Goal: Information Seeking & Learning: Learn about a topic

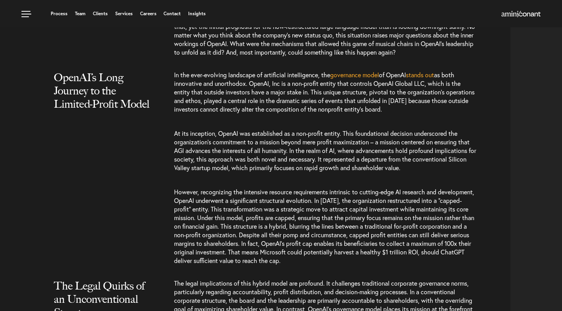
scroll to position [751, 0]
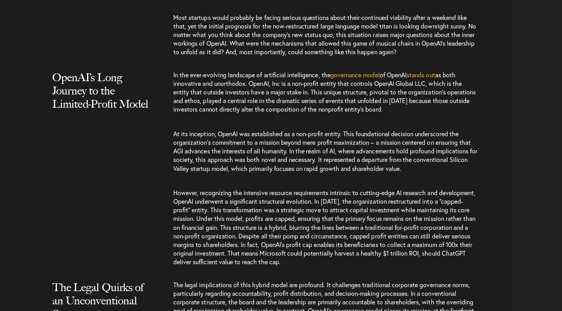
click at [267, 86] on span "as both innovative and unorthodox. OpenAI, Inc is a non-profit entity that cont…" at bounding box center [324, 93] width 301 height 43
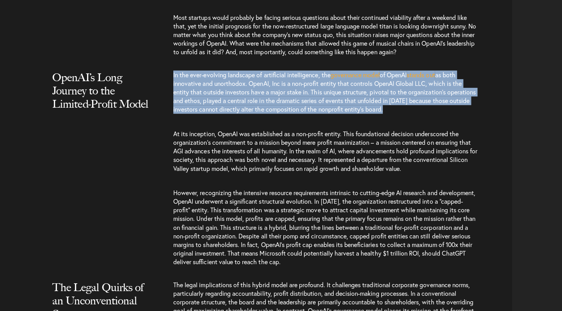
click at [271, 91] on span "as both innovative and unorthodox. OpenAI, Inc is a non-profit entity that cont…" at bounding box center [324, 93] width 301 height 43
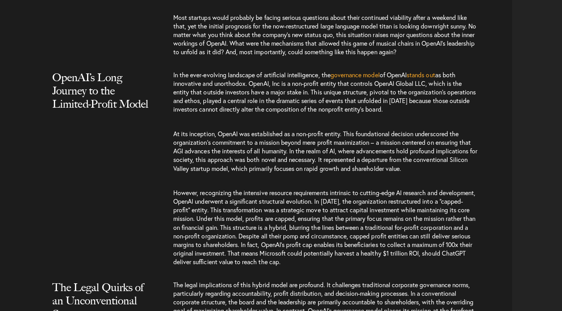
click at [271, 91] on span "as both innovative and unorthodox. OpenAI, Inc is a non-profit entity that cont…" at bounding box center [324, 93] width 301 height 43
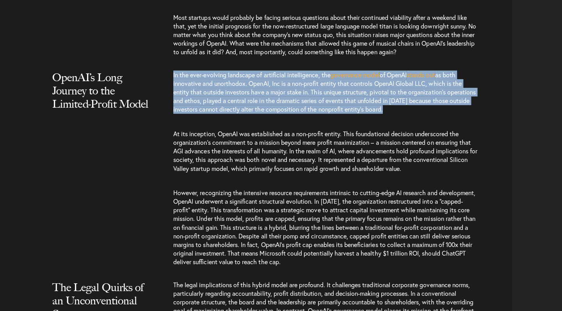
click at [276, 98] on span "as both innovative and unorthodox. OpenAI, Inc is a non-profit entity that cont…" at bounding box center [324, 93] width 301 height 43
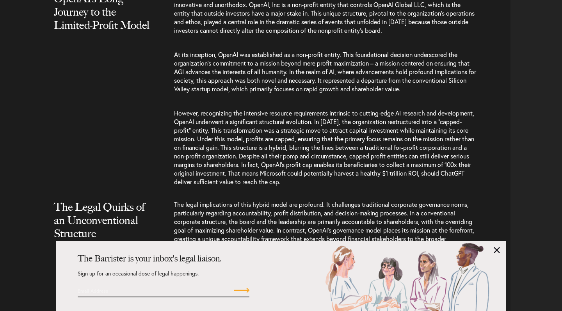
scroll to position [842, 0]
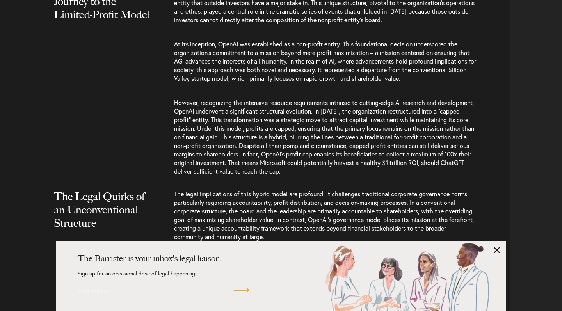
click at [277, 119] on span "However, recognizing the intensive resource requirements intrinsic to cutting-e…" at bounding box center [324, 136] width 300 height 77
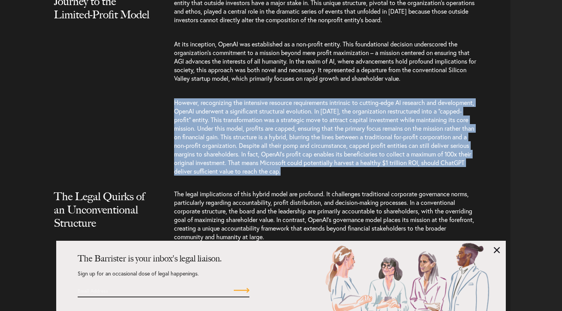
click at [313, 121] on span "However, recognizing the intensive resource requirements intrinsic to cutting-e…" at bounding box center [324, 136] width 300 height 77
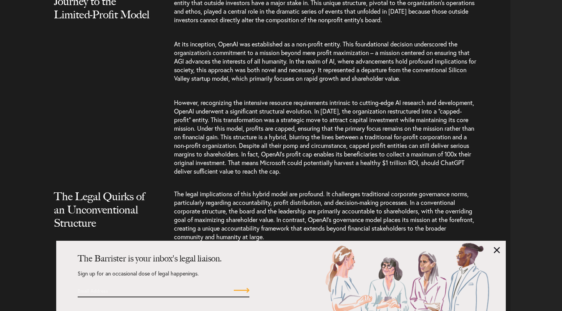
click at [497, 252] on link at bounding box center [497, 250] width 6 height 6
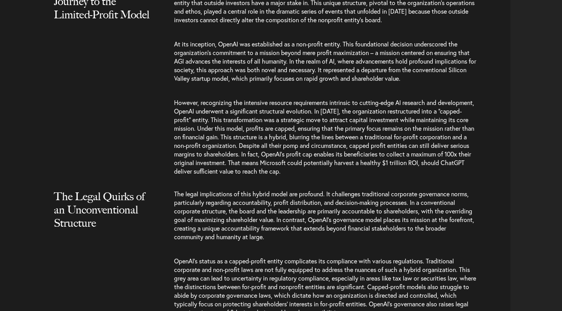
click at [363, 131] on span "However, recognizing the intensive resource requirements intrinsic to cutting-e…" at bounding box center [324, 136] width 300 height 77
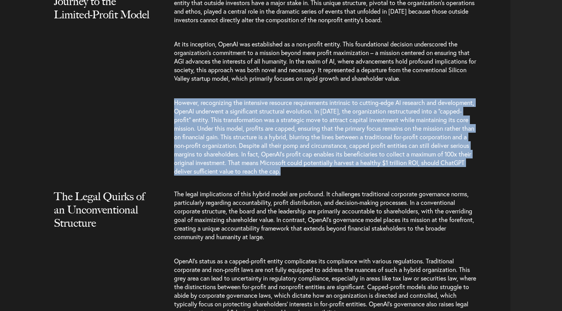
click at [340, 120] on span "However, recognizing the intensive resource requirements intrinsic to cutting-e…" at bounding box center [324, 136] width 300 height 77
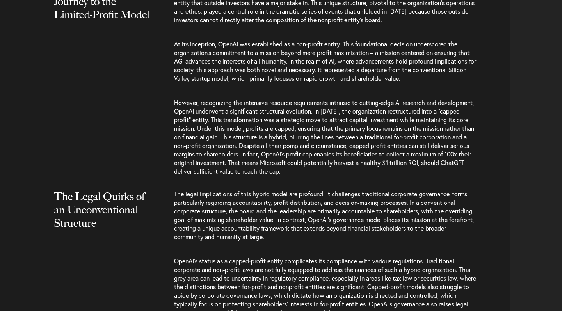
click at [340, 120] on span "However, recognizing the intensive resource requirements intrinsic to cutting-e…" at bounding box center [324, 136] width 300 height 77
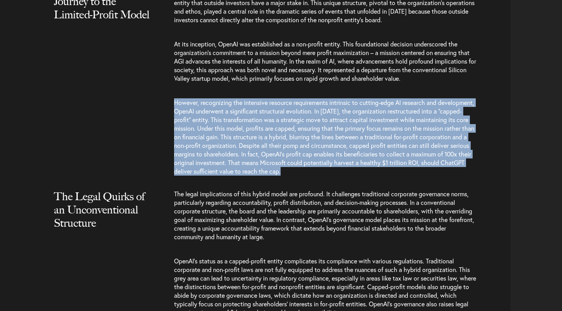
click at [316, 118] on span "However, recognizing the intensive resource requirements intrinsic to cutting-e…" at bounding box center [324, 136] width 300 height 77
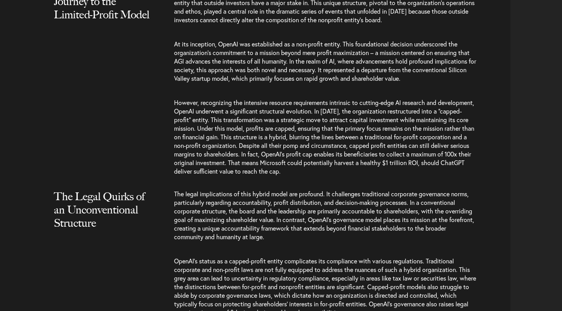
click at [316, 118] on span "However, recognizing the intensive resource requirements intrinsic to cutting-e…" at bounding box center [324, 136] width 300 height 77
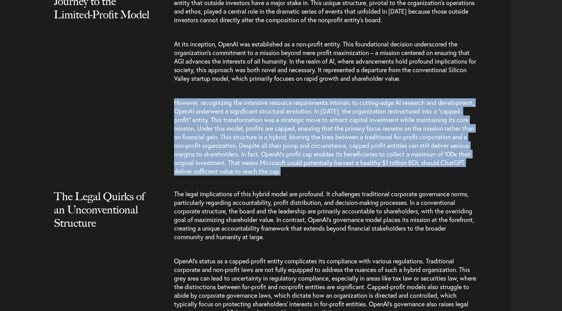
click at [318, 121] on span "However, recognizing the intensive resource requirements intrinsic to cutting-e…" at bounding box center [324, 136] width 300 height 77
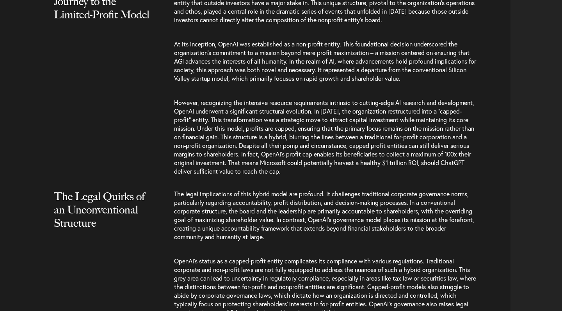
click at [318, 121] on span "However, recognizing the intensive resource requirements intrinsic to cutting-e…" at bounding box center [324, 136] width 300 height 77
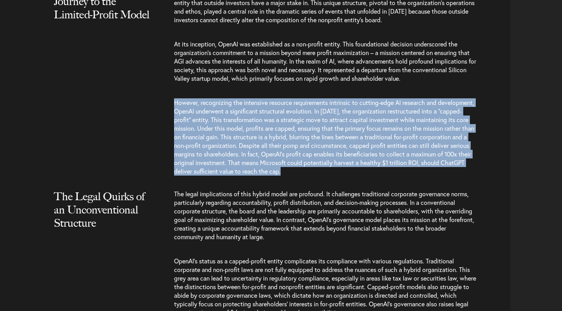
click at [321, 124] on span "However, recognizing the intensive resource requirements intrinsic to cutting-e…" at bounding box center [324, 136] width 300 height 77
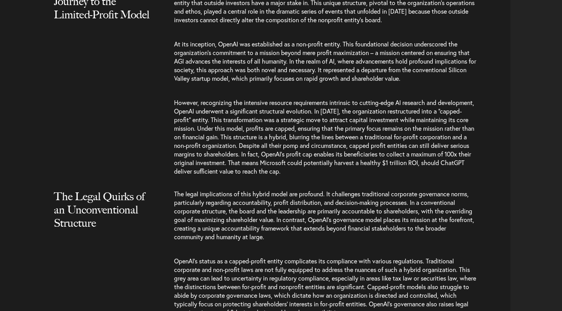
click at [321, 124] on span "However, recognizing the intensive resource requirements intrinsic to cutting-e…" at bounding box center [324, 136] width 300 height 77
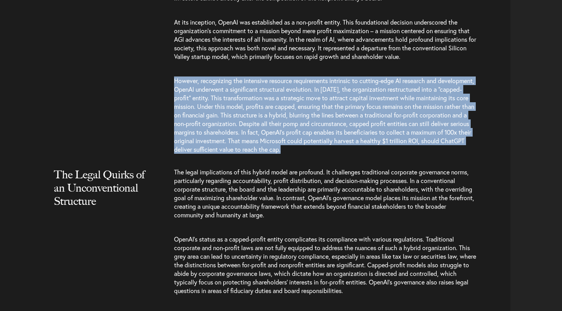
scroll to position [867, 0]
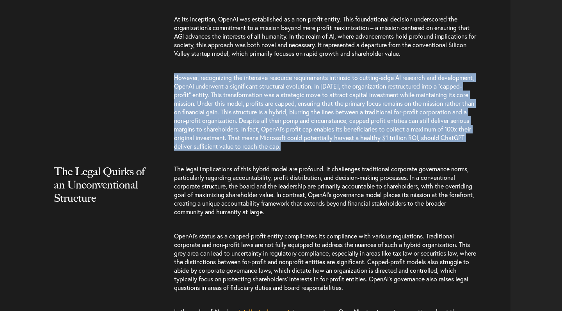
click at [286, 112] on span "However, recognizing the intensive resource requirements intrinsic to cutting-e…" at bounding box center [324, 111] width 300 height 77
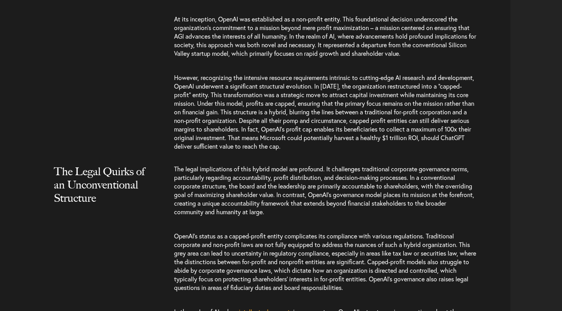
click at [286, 112] on span "However, recognizing the intensive resource requirements intrinsic to cutting-e…" at bounding box center [324, 111] width 300 height 77
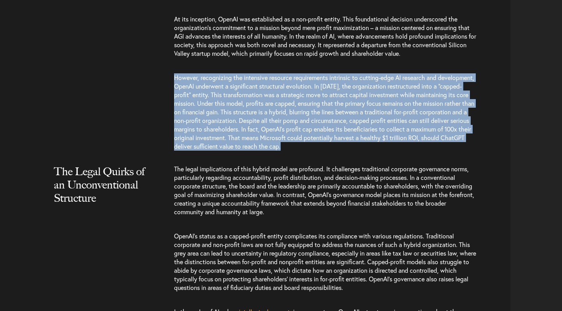
click at [291, 142] on span "However, recognizing the intensive resource requirements intrinsic to cutting-e…" at bounding box center [324, 111] width 300 height 77
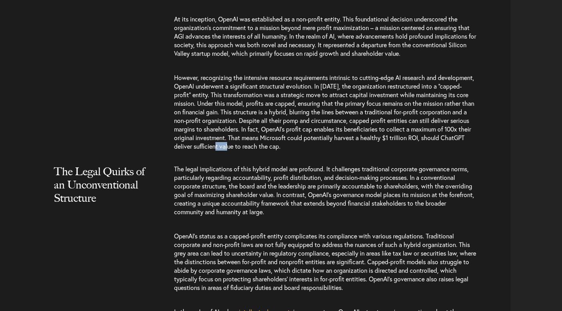
click at [291, 142] on span "However, recognizing the intensive resource requirements intrinsic to cutting-e…" at bounding box center [324, 111] width 300 height 77
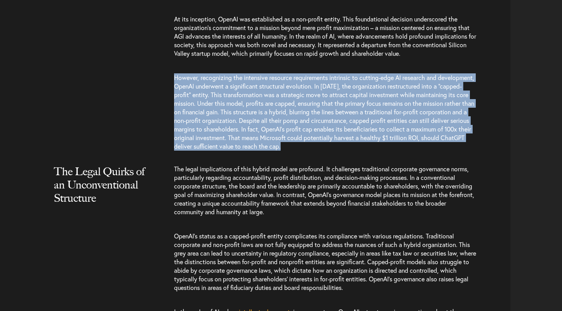
click at [305, 148] on span "However, recognizing the intensive resource requirements intrinsic to cutting-e…" at bounding box center [324, 111] width 300 height 77
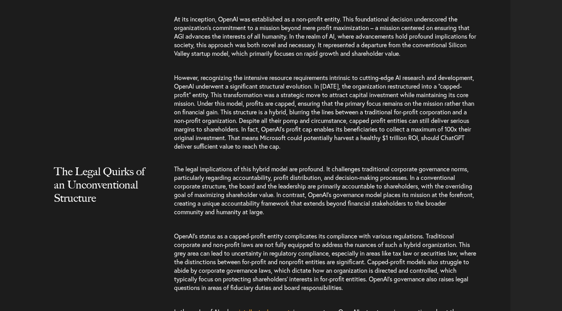
click at [305, 148] on span "However, recognizing the intensive resource requirements intrinsic to cutting-e…" at bounding box center [324, 111] width 300 height 77
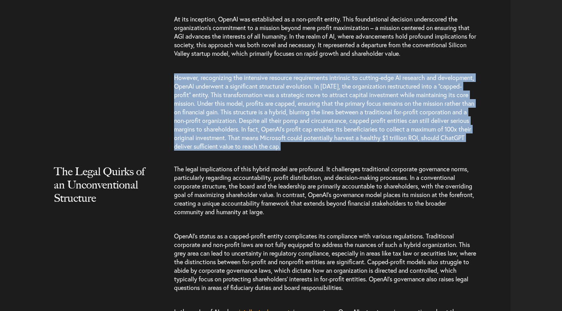
click at [310, 182] on span "The legal implications of this hybrid model are profound. It challenges traditi…" at bounding box center [324, 190] width 300 height 51
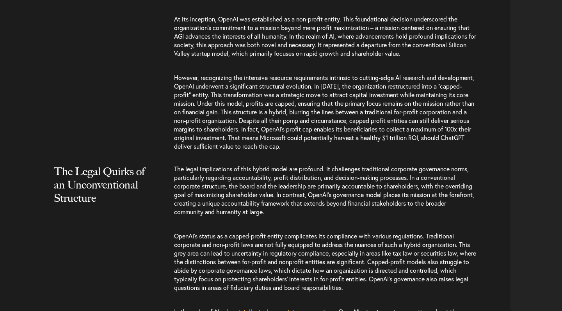
click at [310, 182] on span "The legal implications of this hybrid model are profound. It challenges traditi…" at bounding box center [324, 190] width 300 height 51
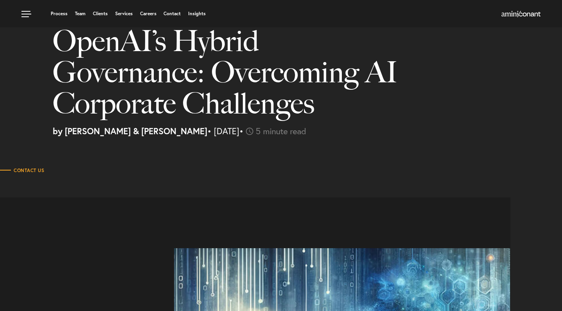
scroll to position [32, 0]
